Goal: Register for event/course

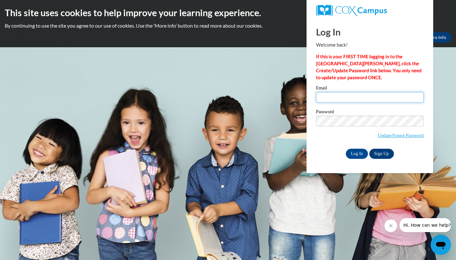
type input "[EMAIL_ADDRESS][DOMAIN_NAME]"
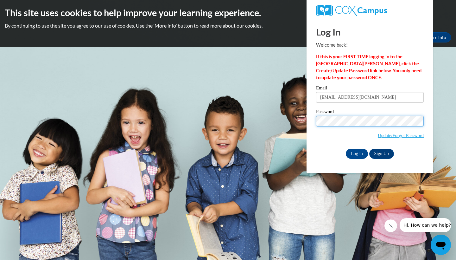
click at [357, 152] on input "Log In" at bounding box center [357, 154] width 22 height 10
click at [359, 150] on input "Log In" at bounding box center [357, 154] width 22 height 10
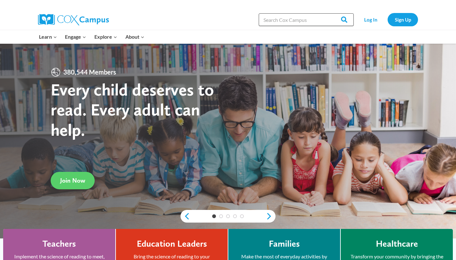
click at [283, 20] on input "Search in https://coxcampus.org/" at bounding box center [306, 19] width 95 height 13
click at [370, 19] on link "Log In" at bounding box center [371, 19] width 28 height 13
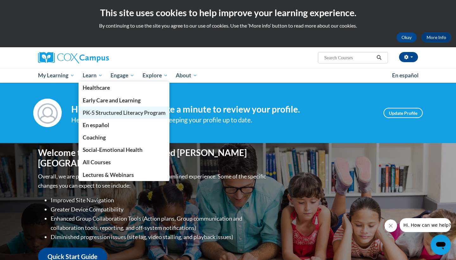
click at [94, 111] on span "PK-5 Structured Literacy Program" at bounding box center [124, 112] width 83 height 7
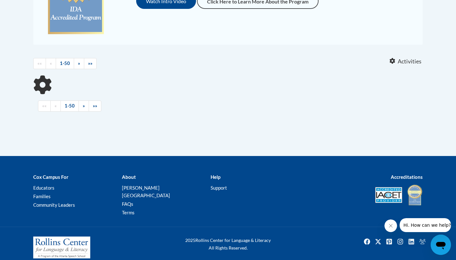
scroll to position [217, 0]
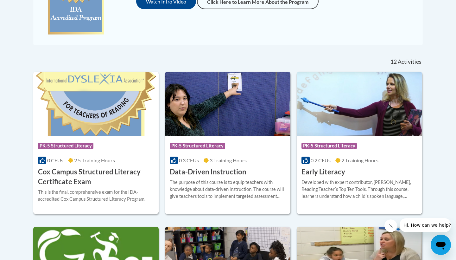
click at [333, 171] on h3 "Early Literacy" at bounding box center [324, 172] width 44 height 10
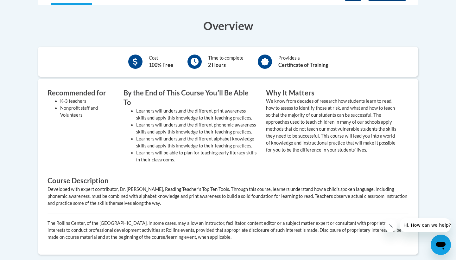
scroll to position [135, 0]
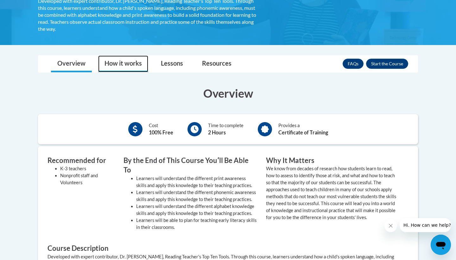
click at [123, 68] on link "How it works" at bounding box center [123, 63] width 50 height 17
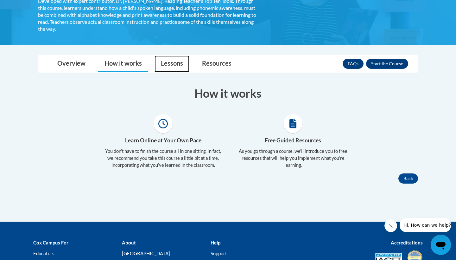
click at [165, 55] on link "Lessons" at bounding box center [172, 63] width 35 height 17
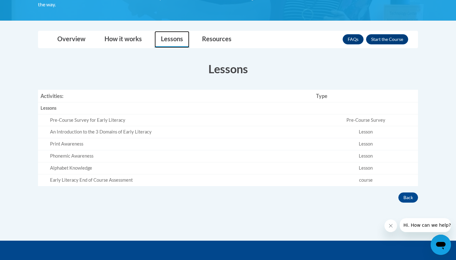
scroll to position [162, 0]
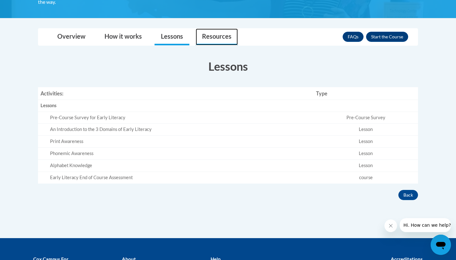
click at [216, 32] on link "Resources" at bounding box center [217, 37] width 42 height 17
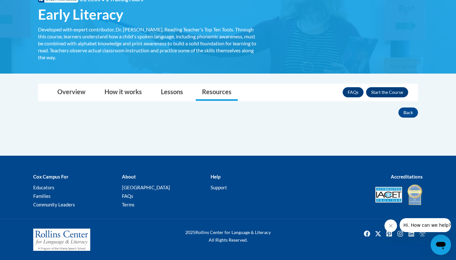
click at [384, 88] on button "Enroll" at bounding box center [387, 92] width 42 height 10
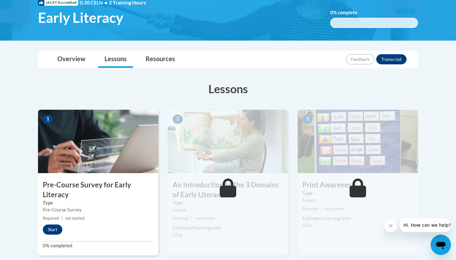
scroll to position [104, 0]
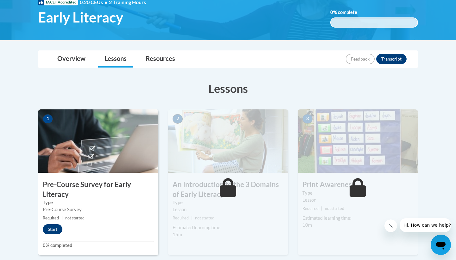
click at [52, 230] on button "Start" at bounding box center [53, 229] width 20 height 10
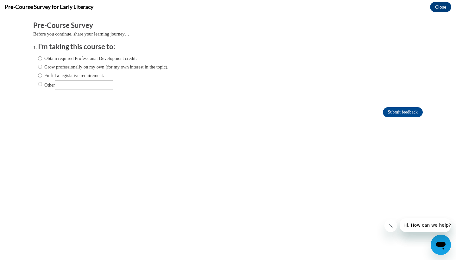
scroll to position [0, 0]
click at [41, 58] on input "Obtain required Professional Development credit." at bounding box center [40, 58] width 4 height 7
radio input "true"
click at [400, 113] on input "Submit feedback" at bounding box center [403, 112] width 40 height 10
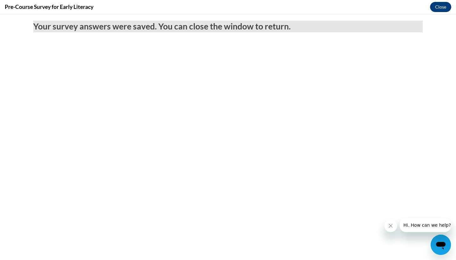
click at [445, 3] on button "Close" at bounding box center [440, 7] width 21 height 10
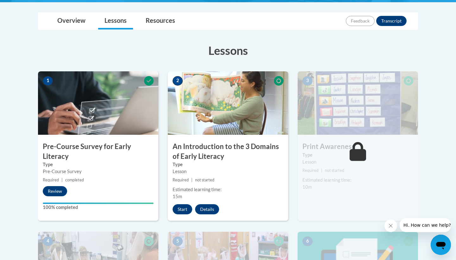
scroll to position [154, 0]
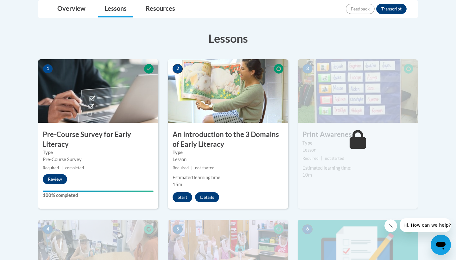
click at [181, 196] on button "Start" at bounding box center [183, 197] width 20 height 10
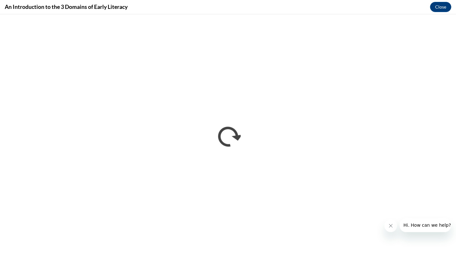
scroll to position [0, 0]
